Goal: Task Accomplishment & Management: Manage account settings

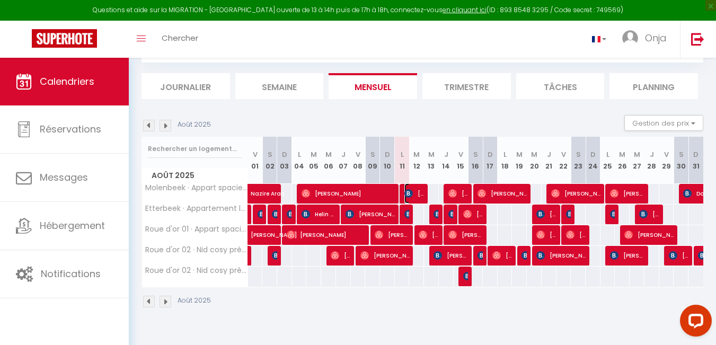
click at [416, 195] on span "[PERSON_NAME]" at bounding box center [414, 193] width 20 height 20
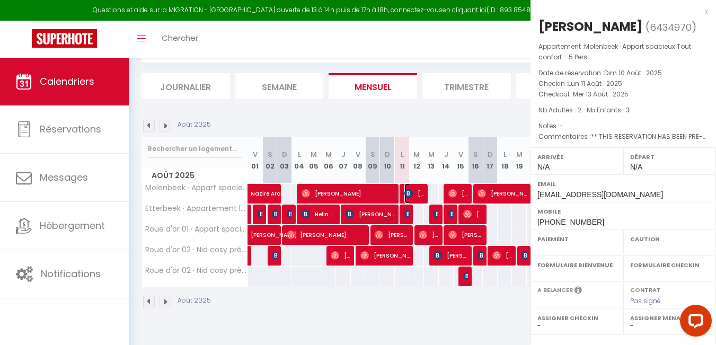
select select "OK"
select select "KO"
select select "0"
select select "1"
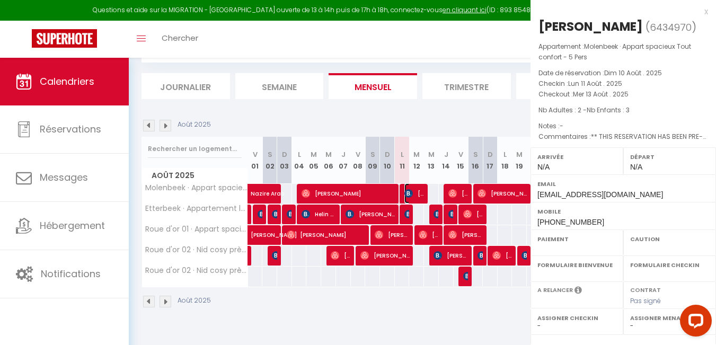
select select
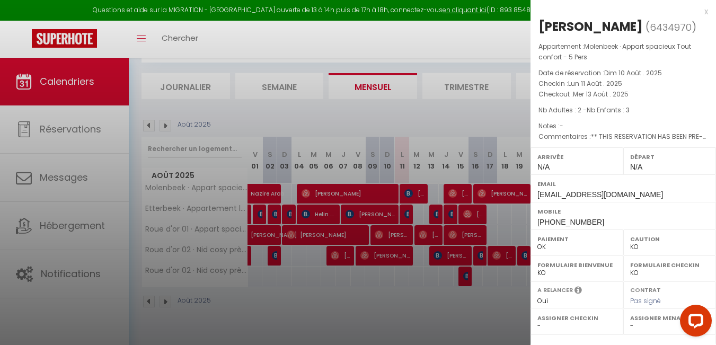
click at [408, 215] on div at bounding box center [358, 172] width 716 height 345
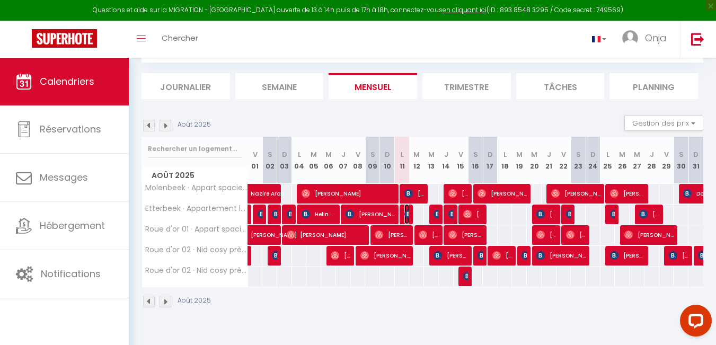
click at [408, 215] on img at bounding box center [408, 214] width 8 height 8
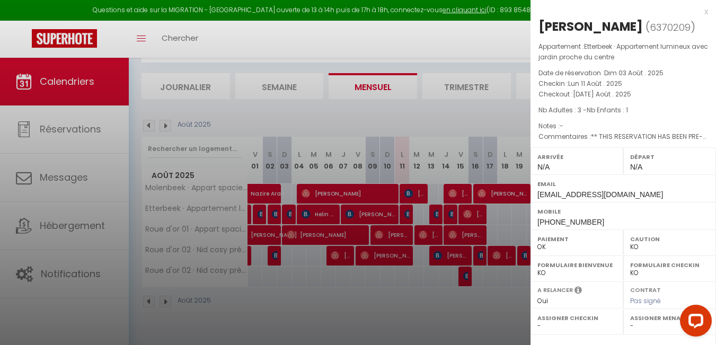
click at [698, 15] on div "x" at bounding box center [618, 11] width 177 height 13
